Goal: Find specific fact

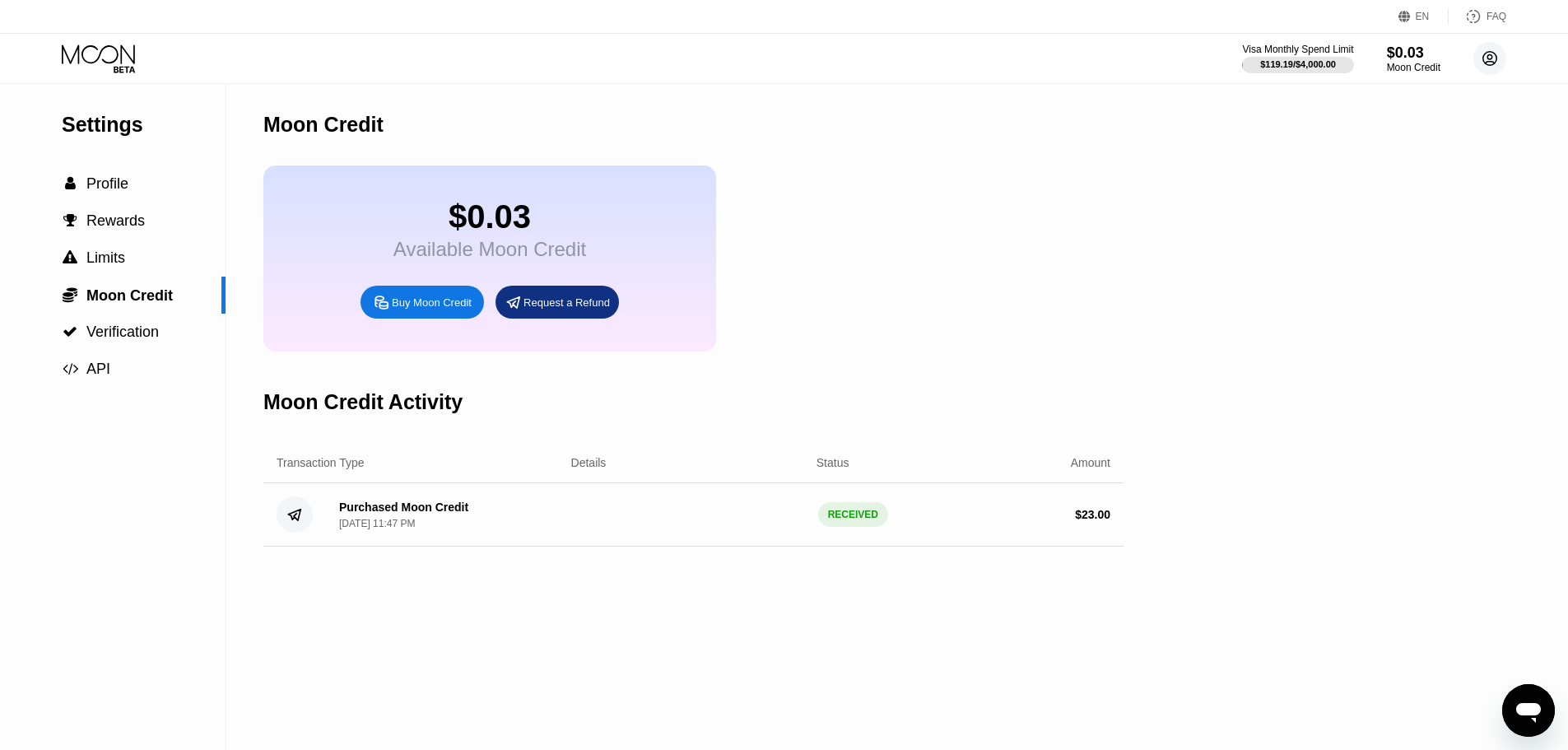
click at [1500, 64] on circle at bounding box center [1489, 58] width 33 height 33
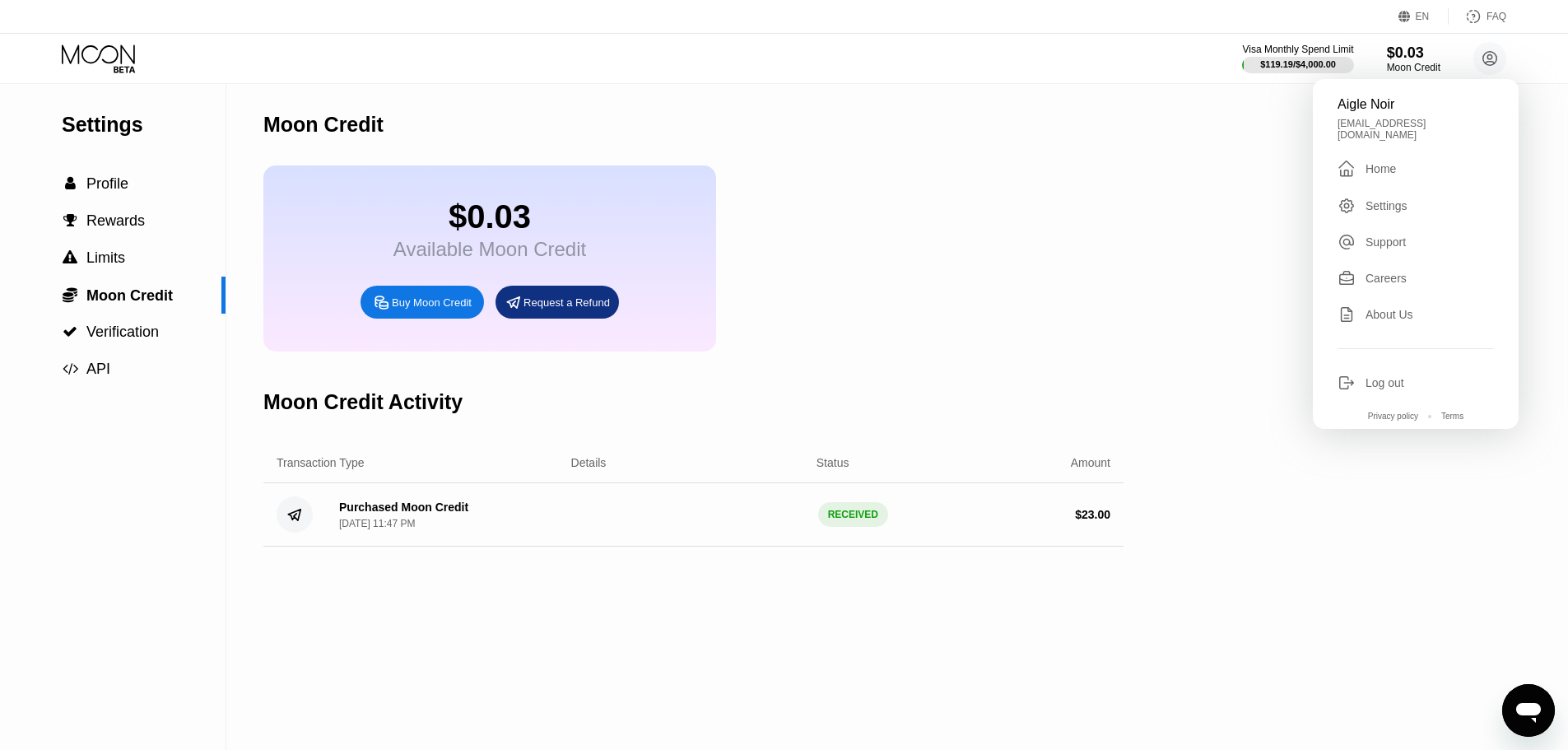
click at [1406, 159] on div " Home" at bounding box center [1415, 168] width 157 height 20
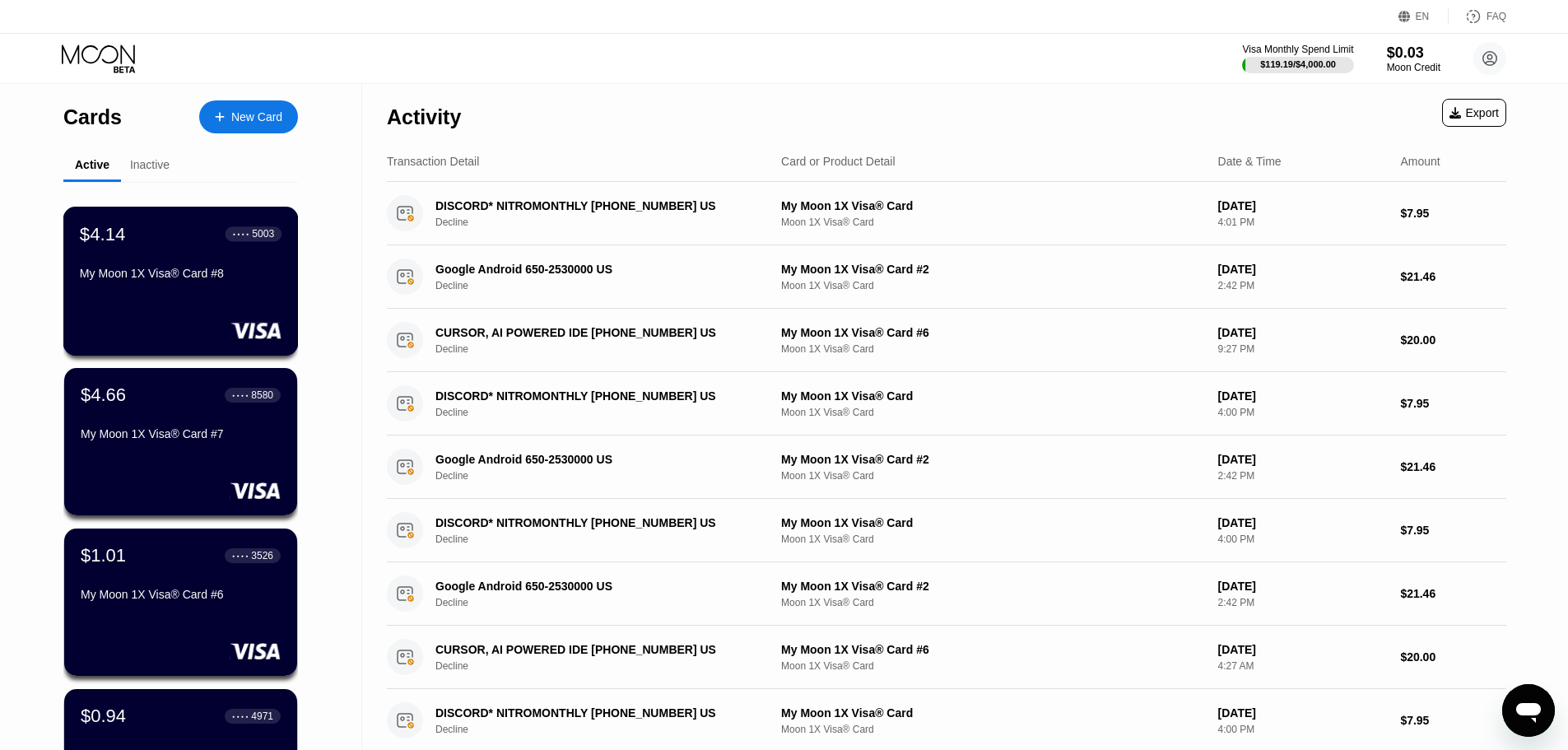
click at [182, 269] on div "$4.14 ● ● ● ● 5003 My Moon 1X Visa® Card #8" at bounding box center [180, 255] width 202 height 63
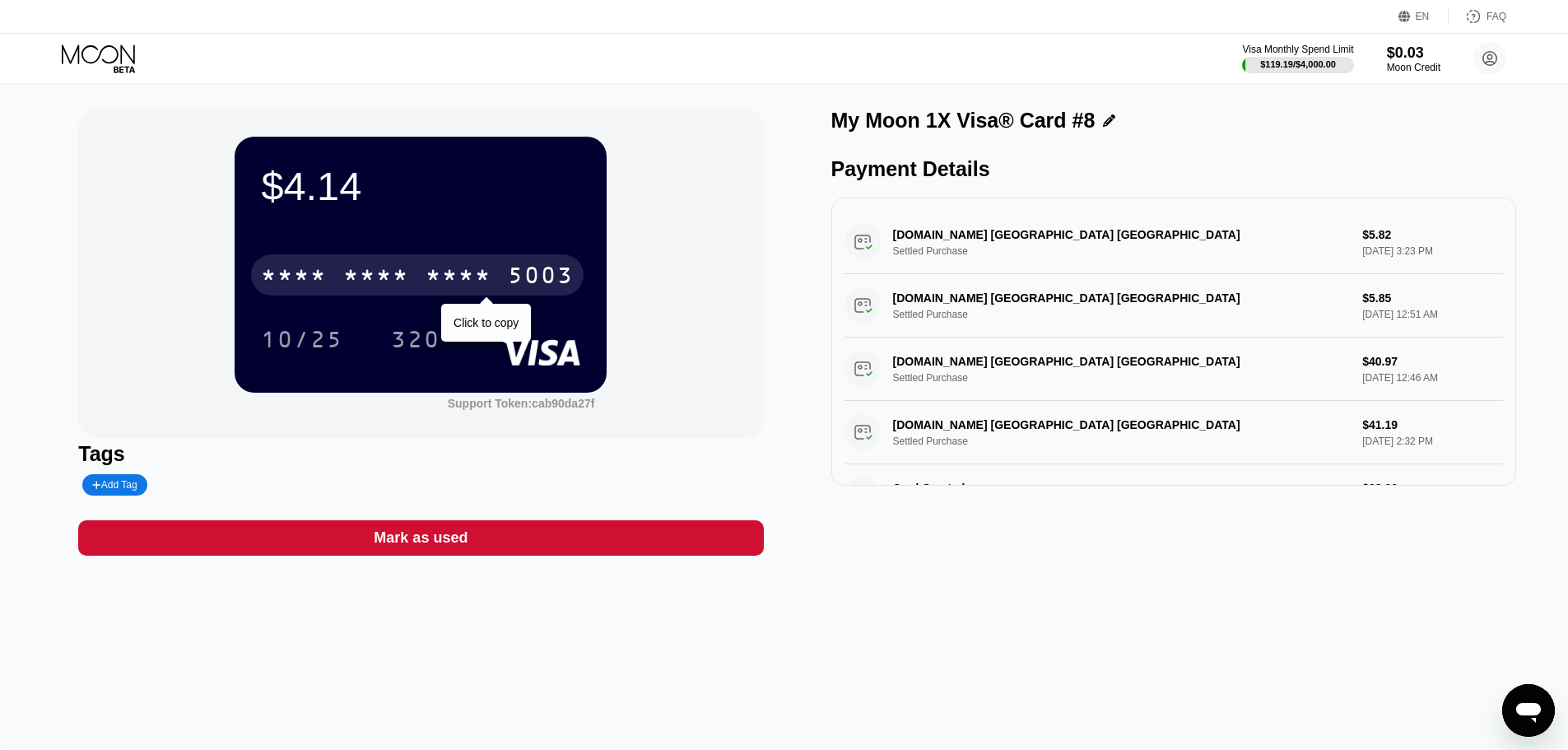
click at [437, 280] on div "* * * *" at bounding box center [458, 277] width 66 height 26
click at [502, 278] on div "[CREDIT_CARD_NUMBER]" at bounding box center [416, 274] width 332 height 41
click at [510, 268] on div "5003" at bounding box center [540, 277] width 66 height 26
